Goal: Complete application form

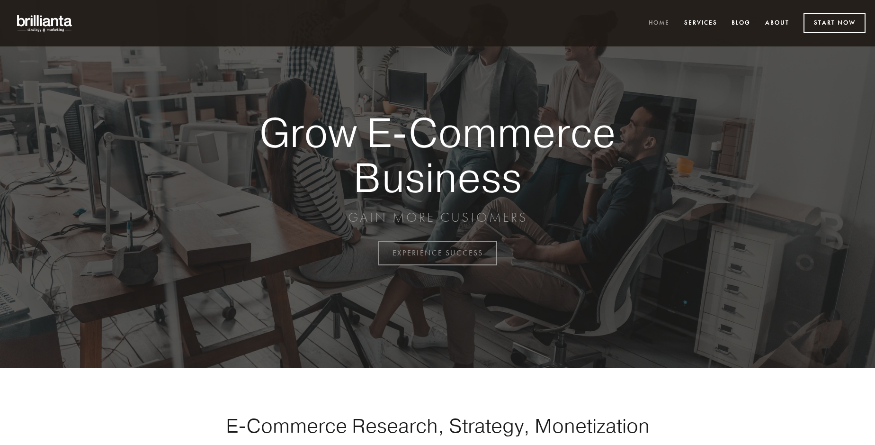
scroll to position [2482, 0]
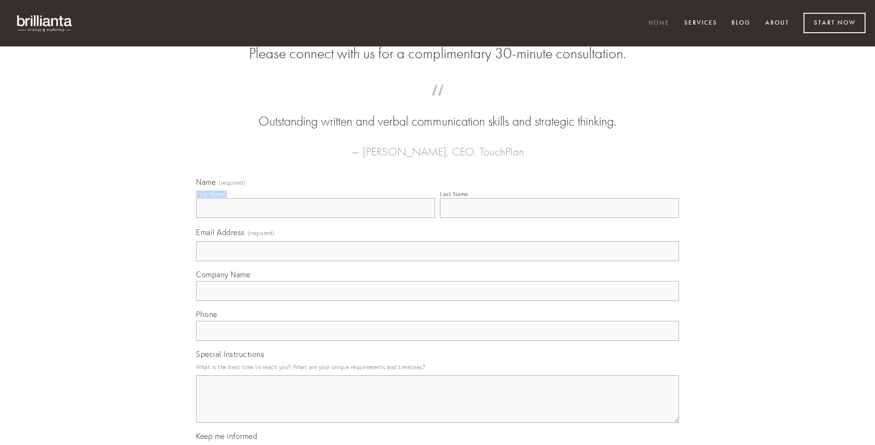
type input "[PERSON_NAME]"
click at [559, 218] on input "Last Name" at bounding box center [559, 208] width 239 height 20
type input "[PERSON_NAME]"
click at [438, 261] on input "Email Address (required)" at bounding box center [437, 251] width 483 height 20
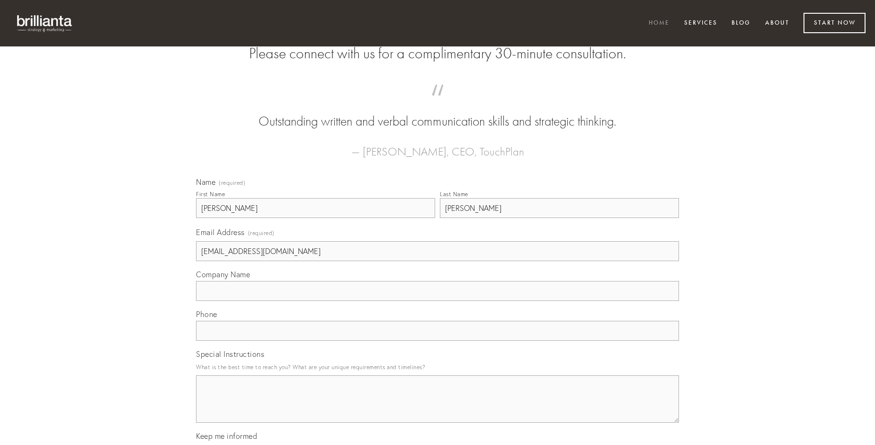
type input "[EMAIL_ADDRESS][DOMAIN_NAME]"
click at [438, 301] on input "Company Name" at bounding box center [437, 291] width 483 height 20
type input "claro"
click at [438, 340] on input "text" at bounding box center [437, 331] width 483 height 20
click at [438, 407] on textarea "Special Instructions" at bounding box center [437, 398] width 483 height 47
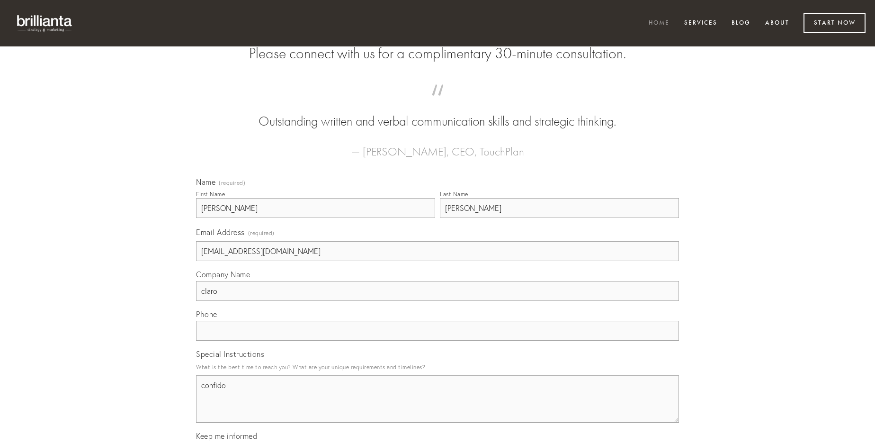
type textarea "confido"
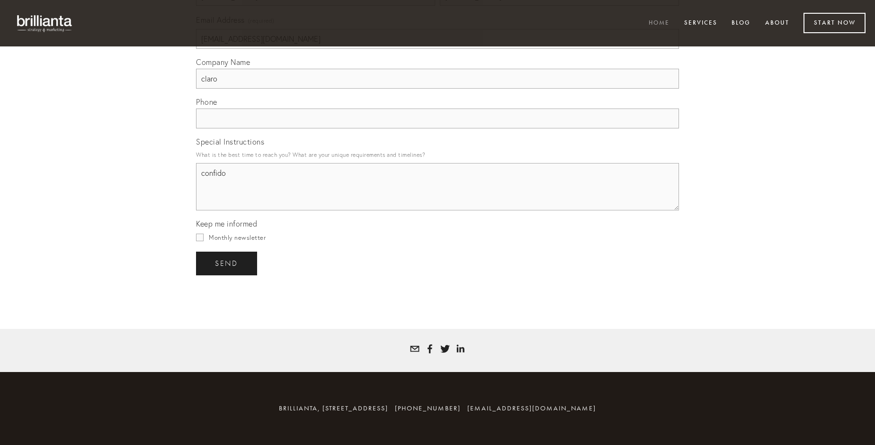
click at [227, 263] on span "send" at bounding box center [226, 263] width 23 height 9
